Goal: Transaction & Acquisition: Book appointment/travel/reservation

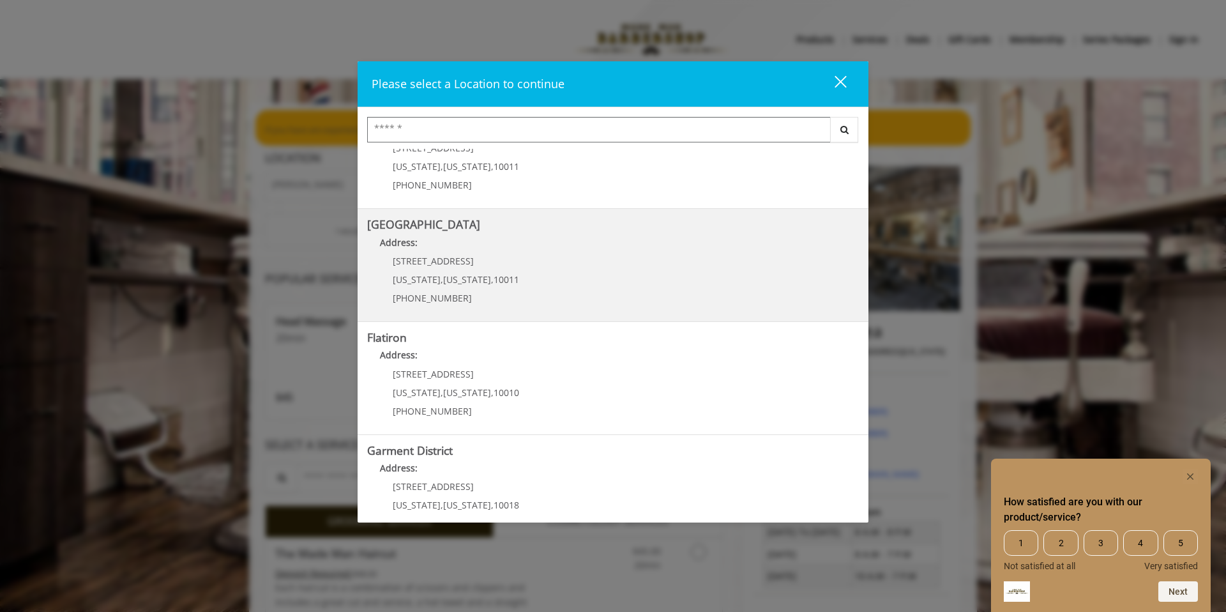
scroll to position [197, 0]
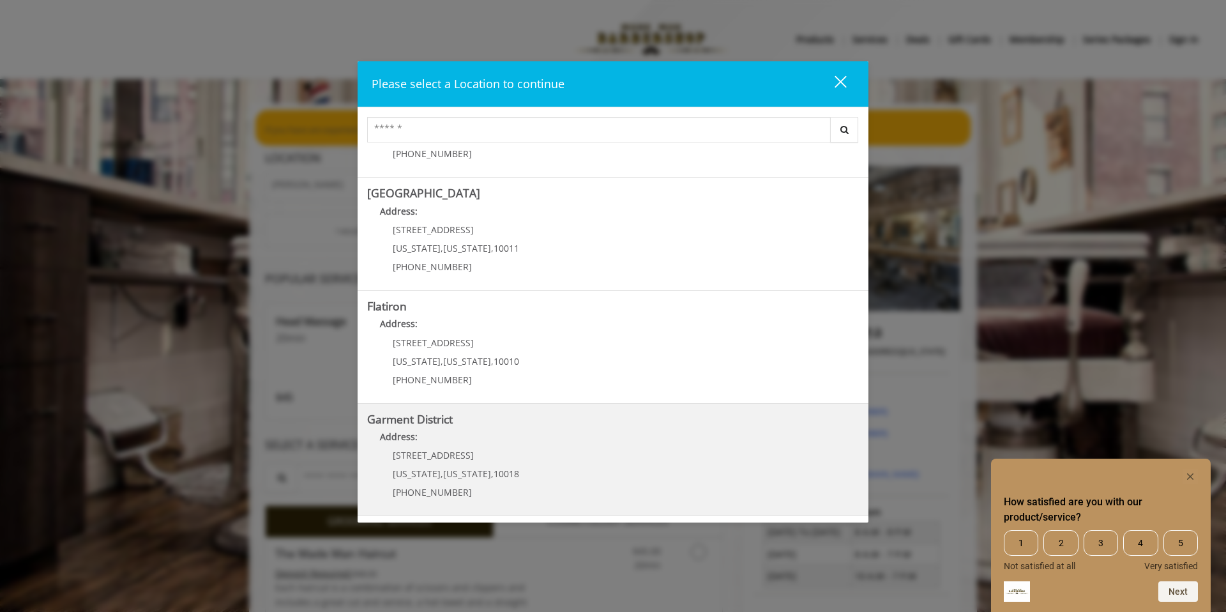
click at [538, 478] on District "Garment District Address: [STREET_ADDRESS][US_STATE][US_STATE] (212) 997-4247" at bounding box center [613, 459] width 492 height 93
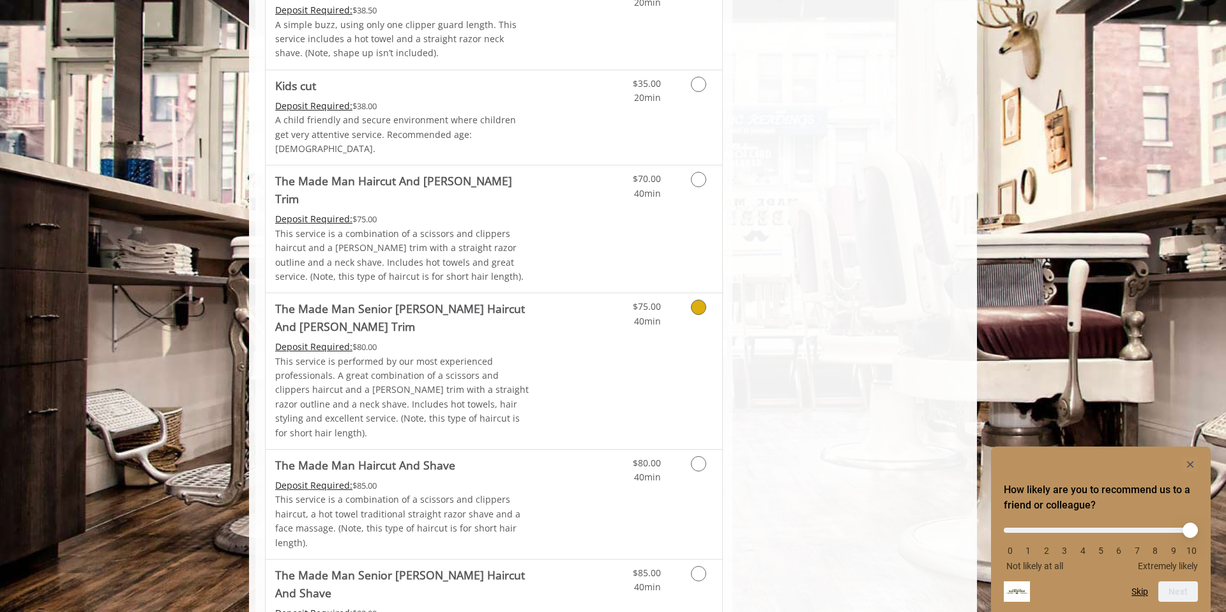
scroll to position [898, 0]
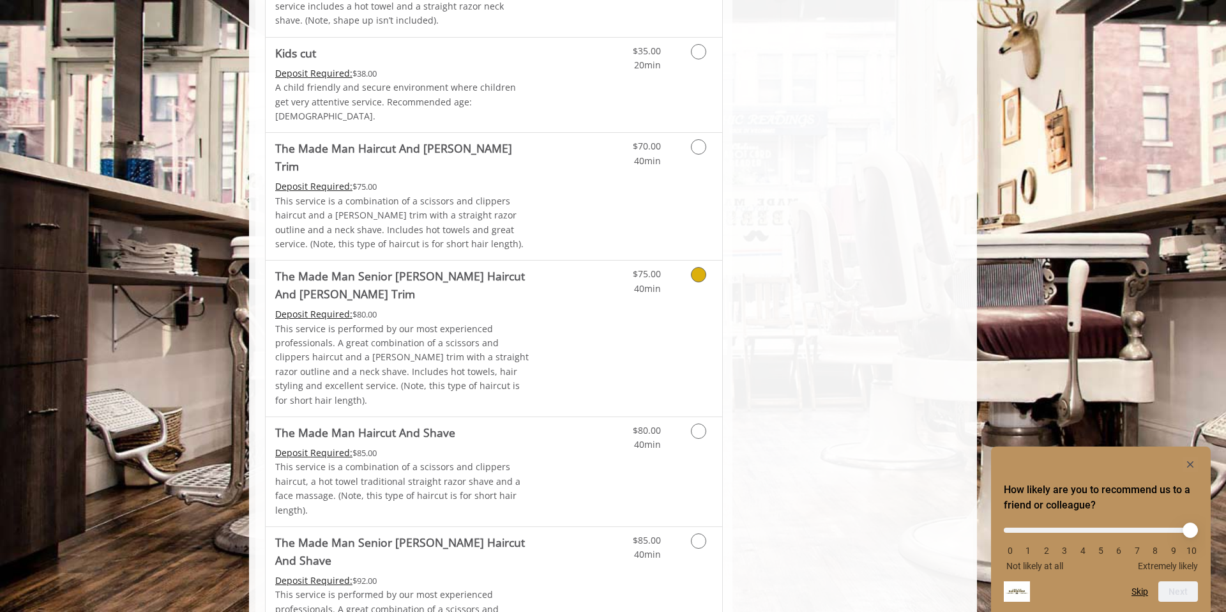
click at [586, 303] on link "Discounted Price" at bounding box center [570, 338] width 76 height 156
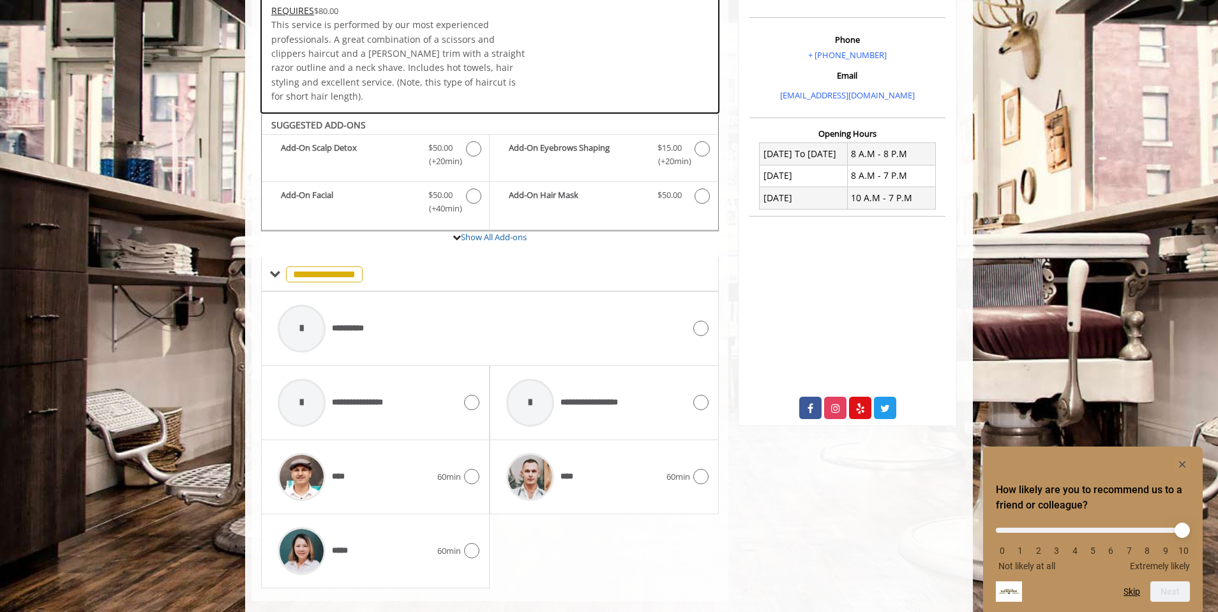
scroll to position [381, 0]
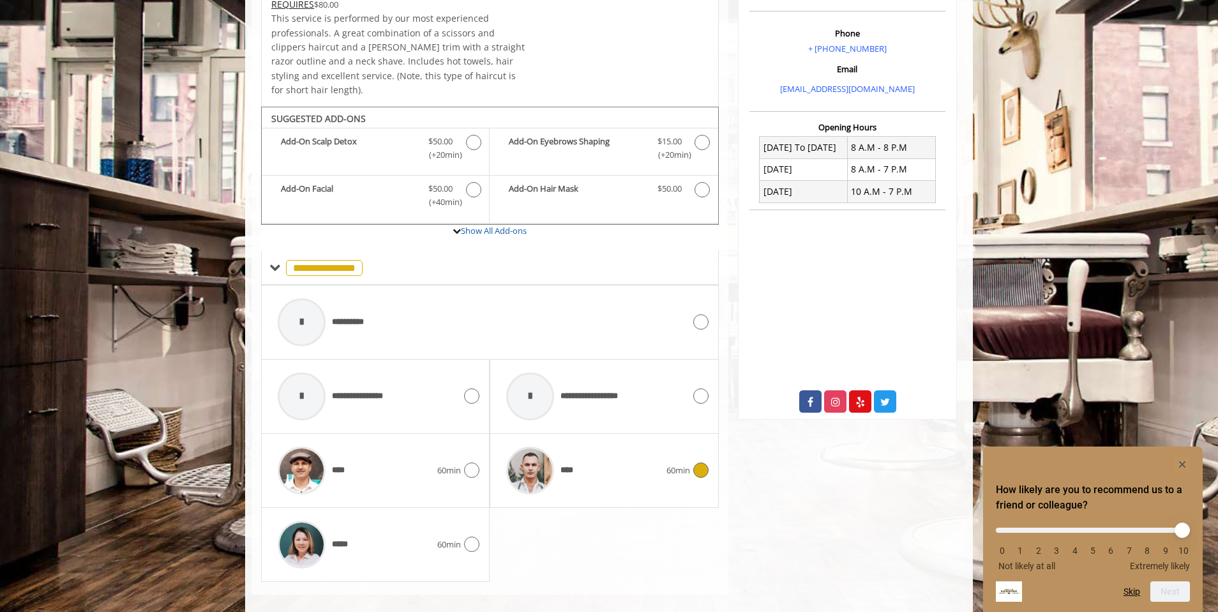
drag, startPoint x: 612, startPoint y: 435, endPoint x: 993, endPoint y: 418, distance: 380.9
click at [614, 440] on div "****" at bounding box center [583, 470] width 166 height 61
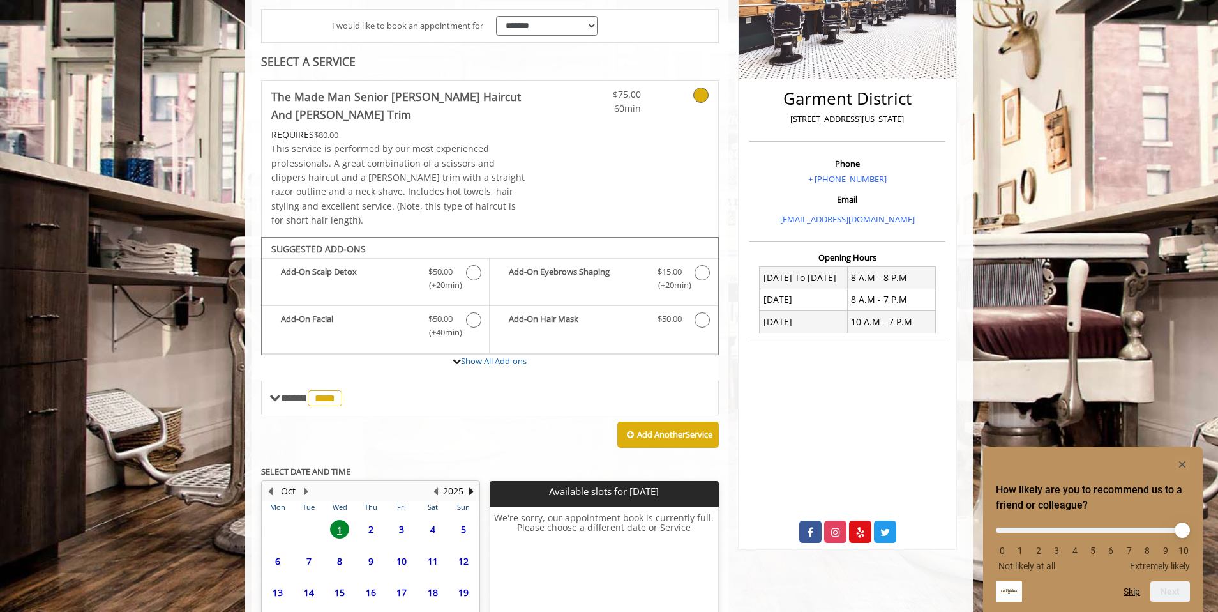
scroll to position [367, 0]
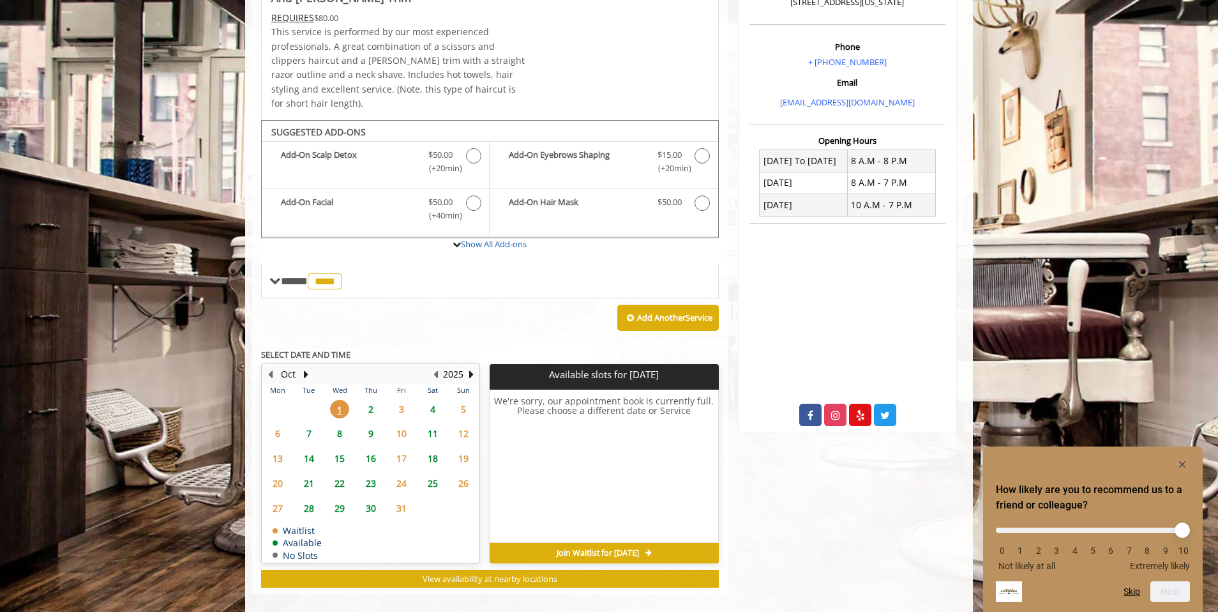
click at [372, 400] on span "2" at bounding box center [370, 409] width 19 height 19
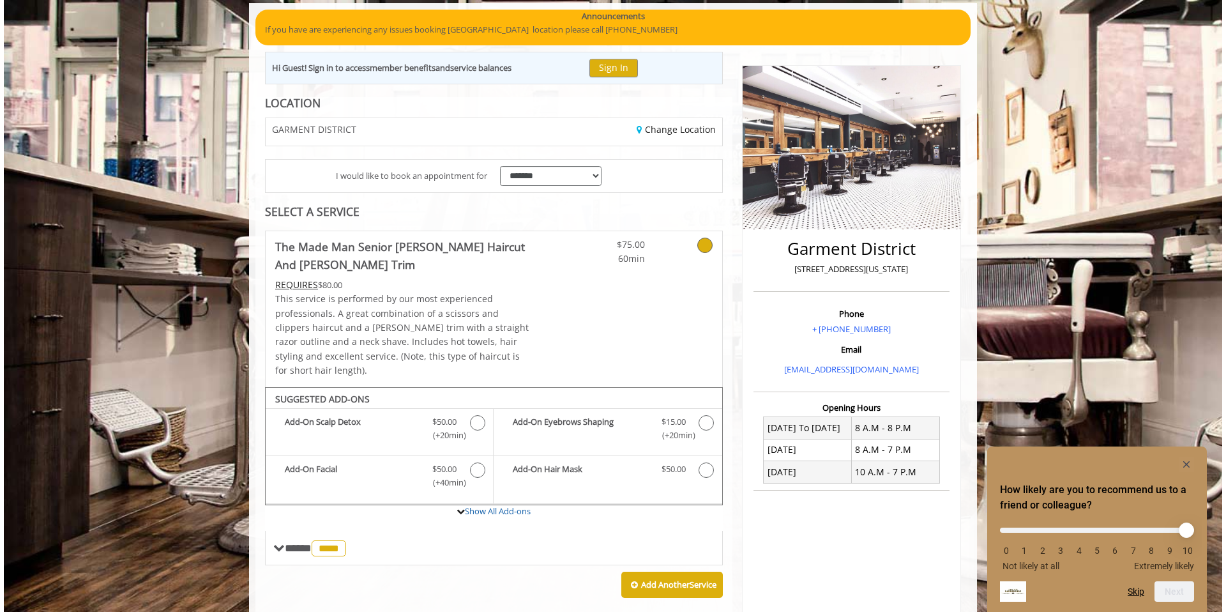
scroll to position [99, 0]
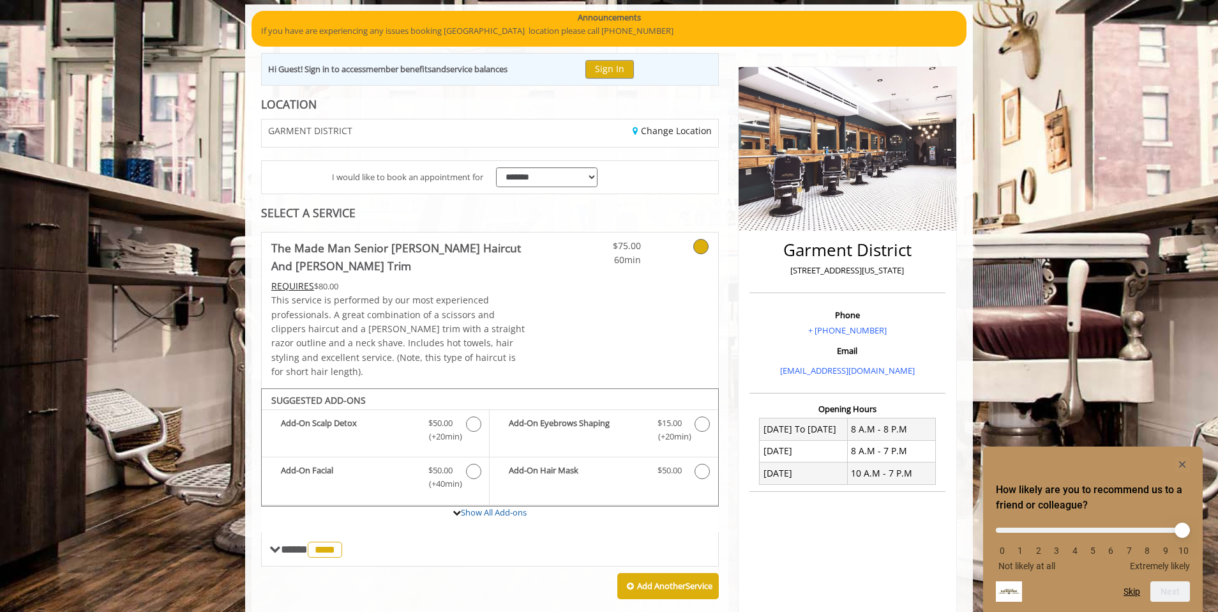
click at [700, 248] on icon at bounding box center [700, 246] width 15 height 15
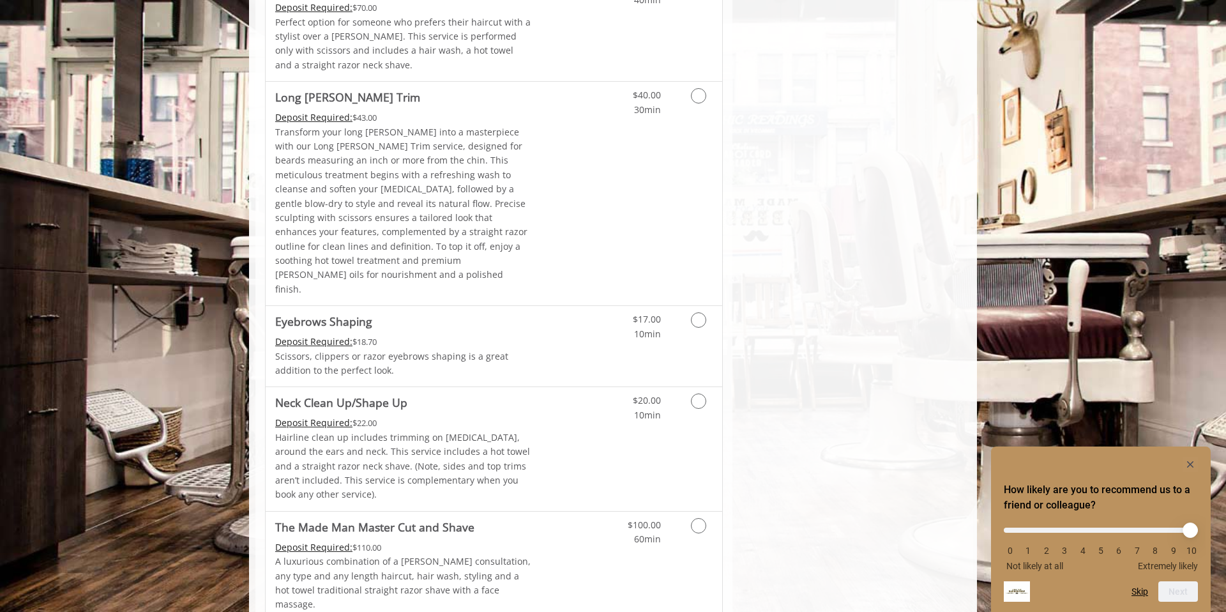
scroll to position [1816, 0]
drag, startPoint x: 700, startPoint y: 280, endPoint x: 801, endPoint y: 322, distance: 109.3
click at [700, 392] on icon "Grooming services" at bounding box center [698, 399] width 15 height 15
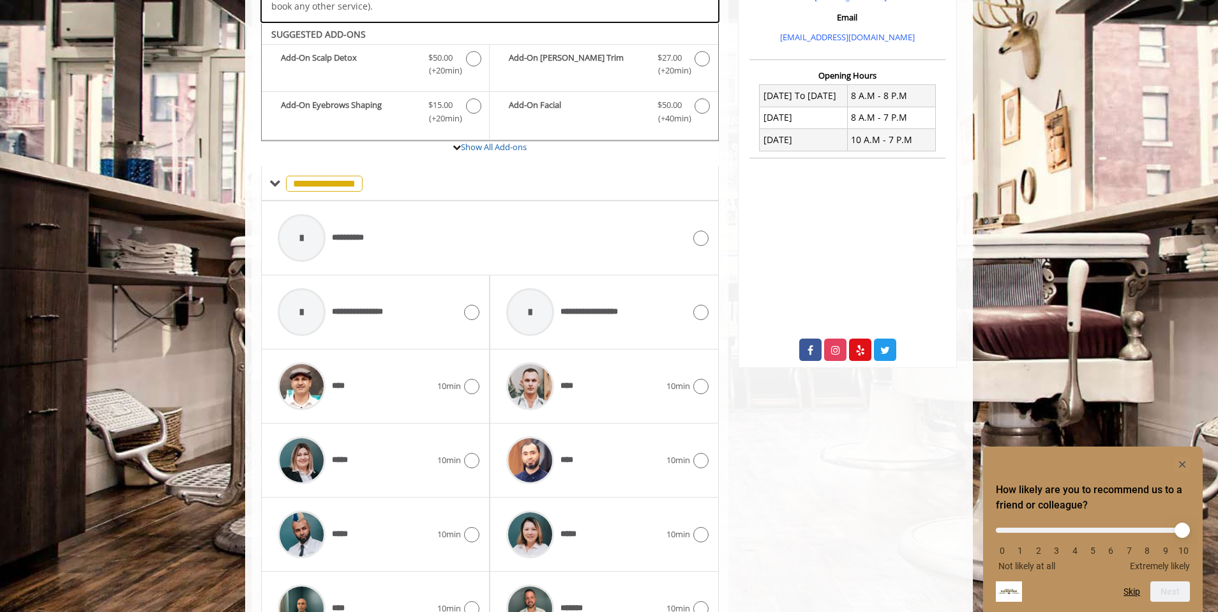
scroll to position [455, 0]
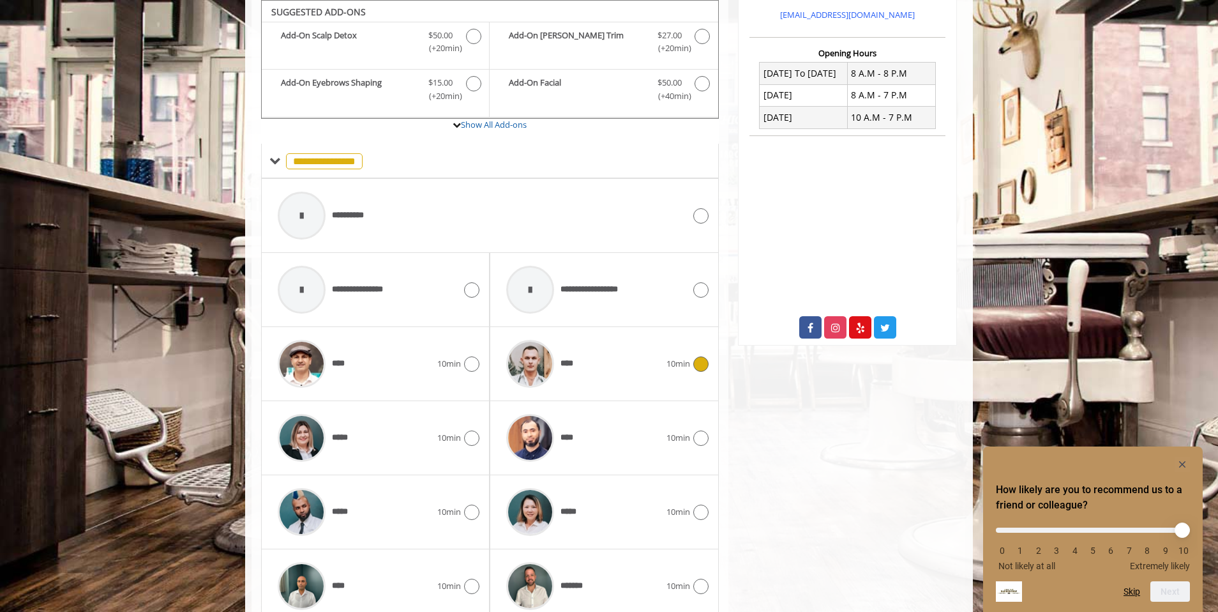
click at [665, 372] on div "****" at bounding box center [583, 363] width 166 height 61
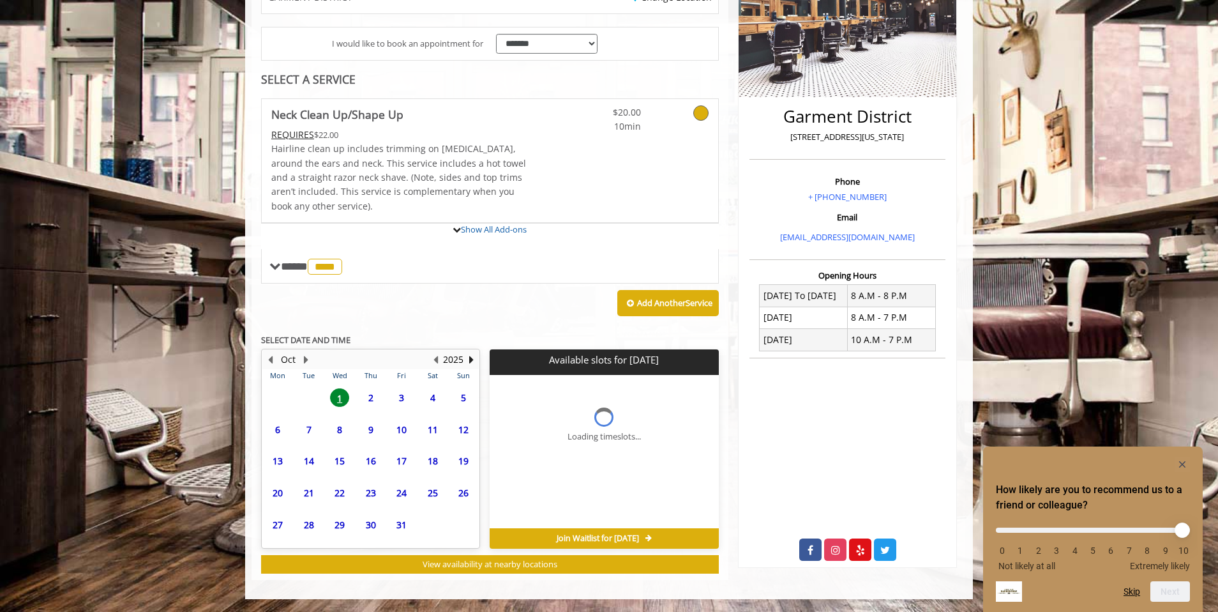
scroll to position [349, 0]
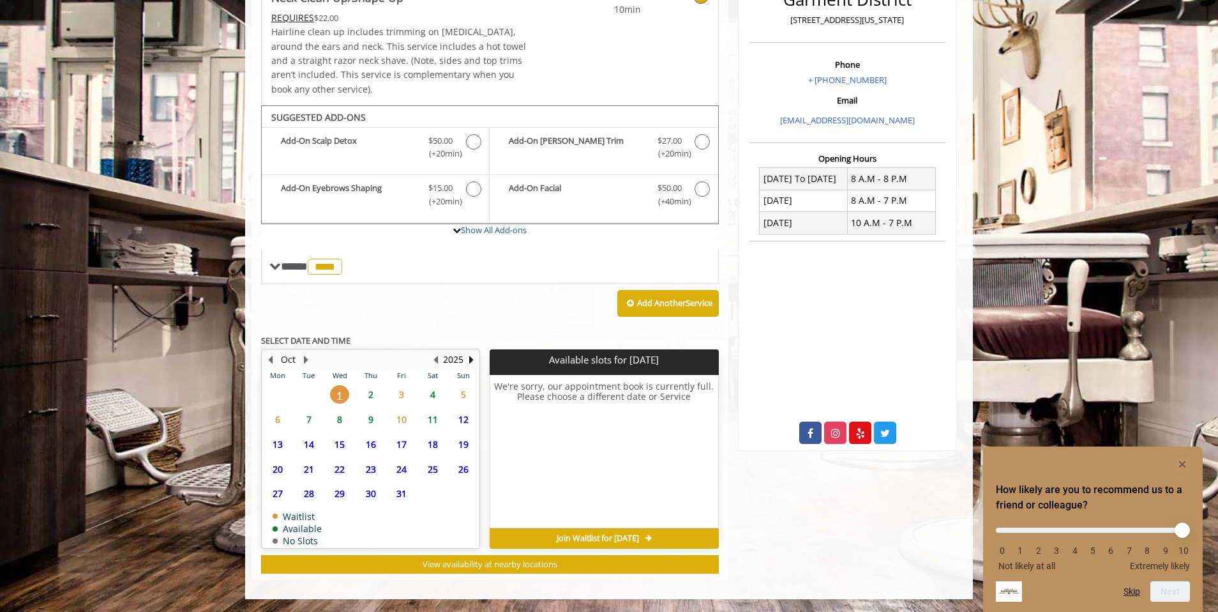
click at [370, 394] on span "2" at bounding box center [370, 394] width 19 height 19
